Goal: Find specific page/section: Find specific page/section

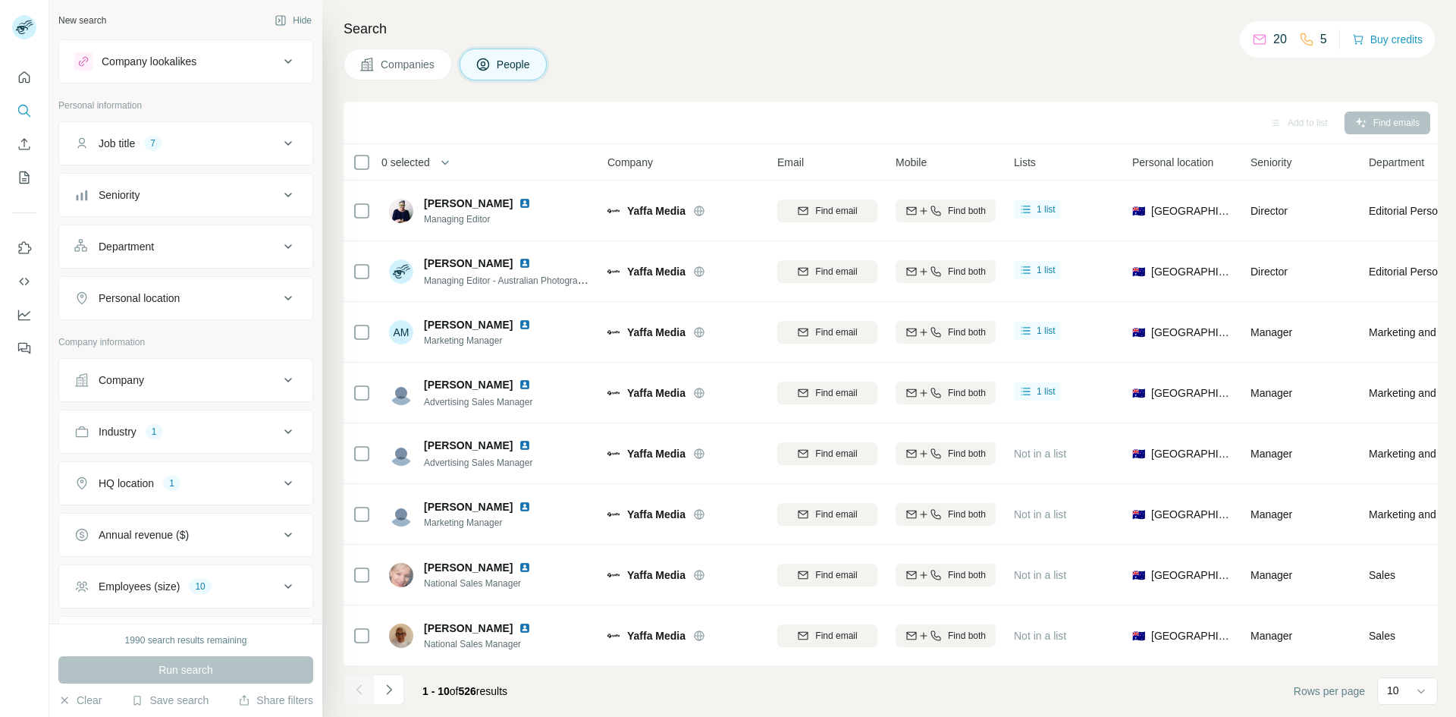
click at [279, 137] on icon at bounding box center [288, 143] width 18 height 18
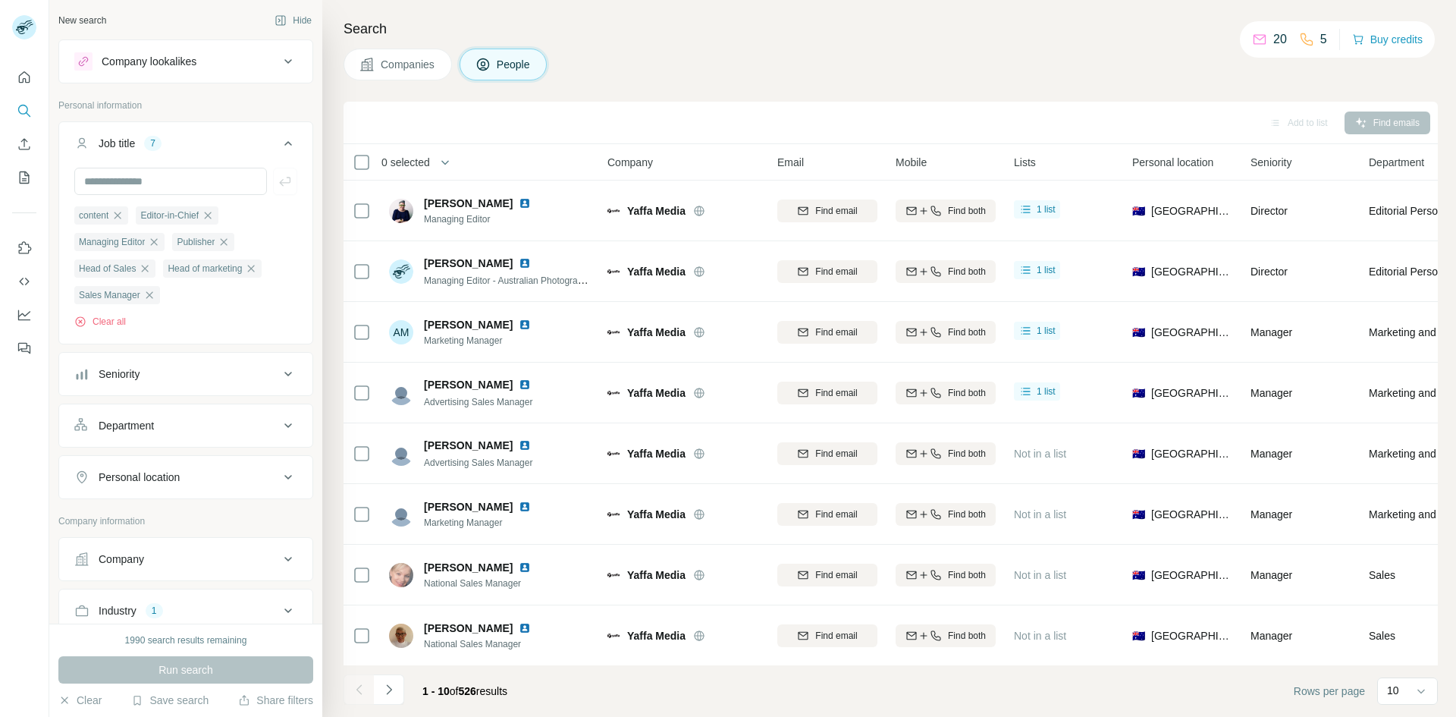
click at [279, 137] on icon at bounding box center [288, 143] width 18 height 18
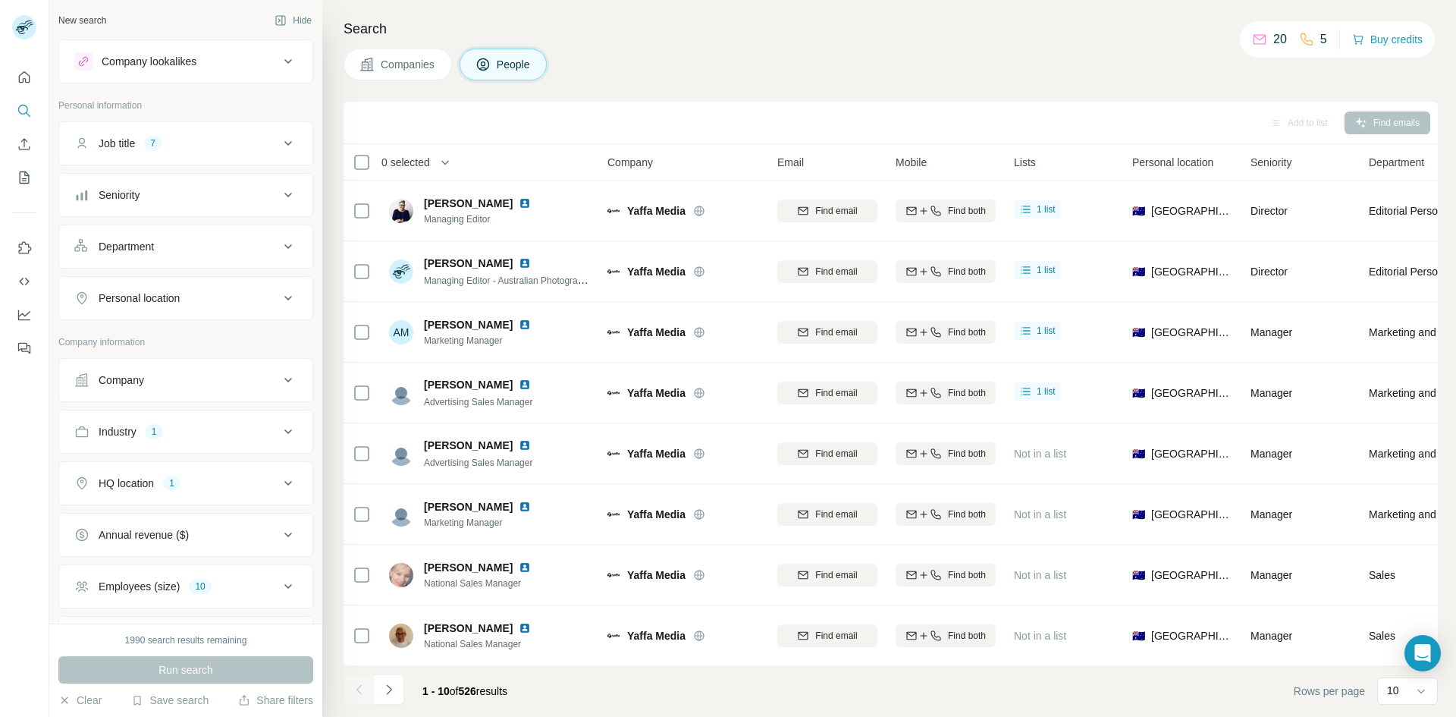
click at [393, 54] on button "Companies" at bounding box center [398, 65] width 108 height 32
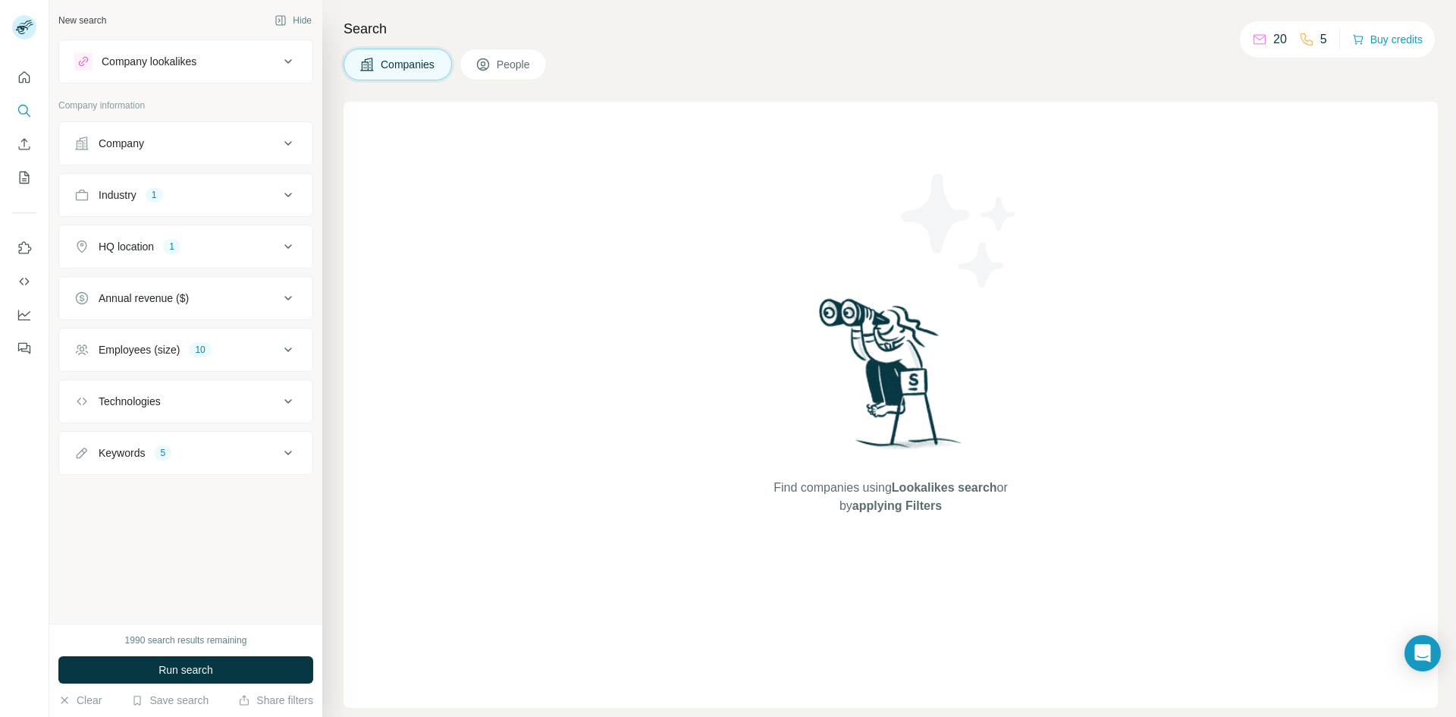
click at [274, 188] on div "Industry 1" at bounding box center [176, 194] width 205 height 15
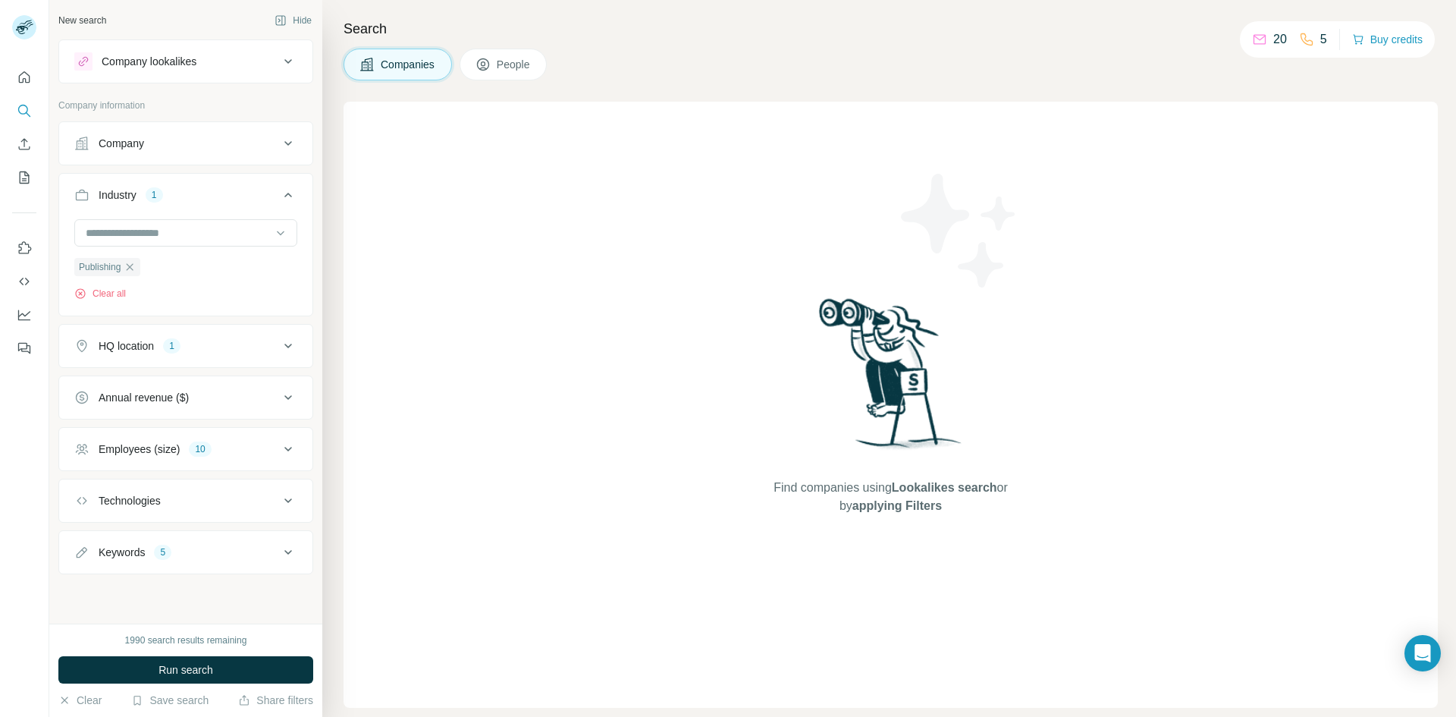
click at [294, 550] on icon at bounding box center [288, 552] width 18 height 18
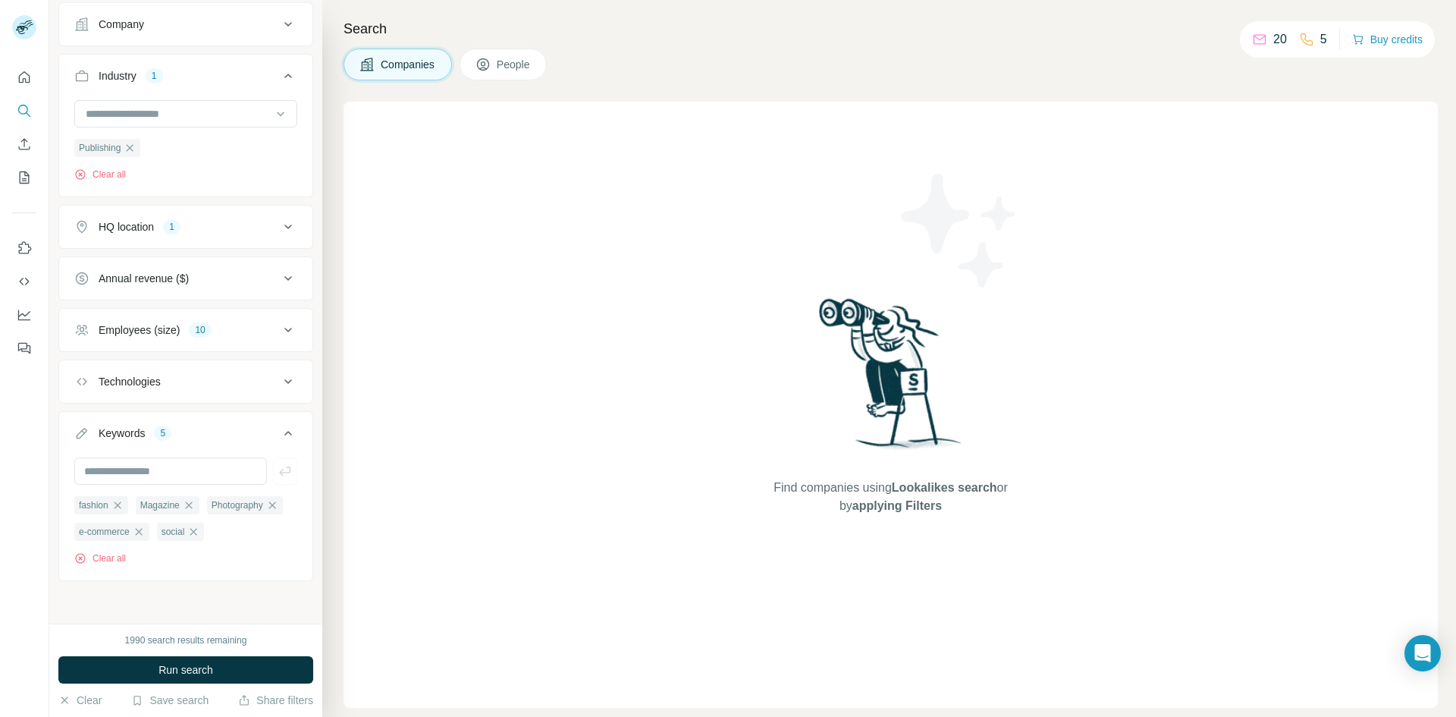
scroll to position [149, 0]
click at [190, 533] on icon "button" at bounding box center [193, 531] width 7 height 7
click at [192, 475] on input "text" at bounding box center [170, 470] width 193 height 27
